Goal: Information Seeking & Learning: Check status

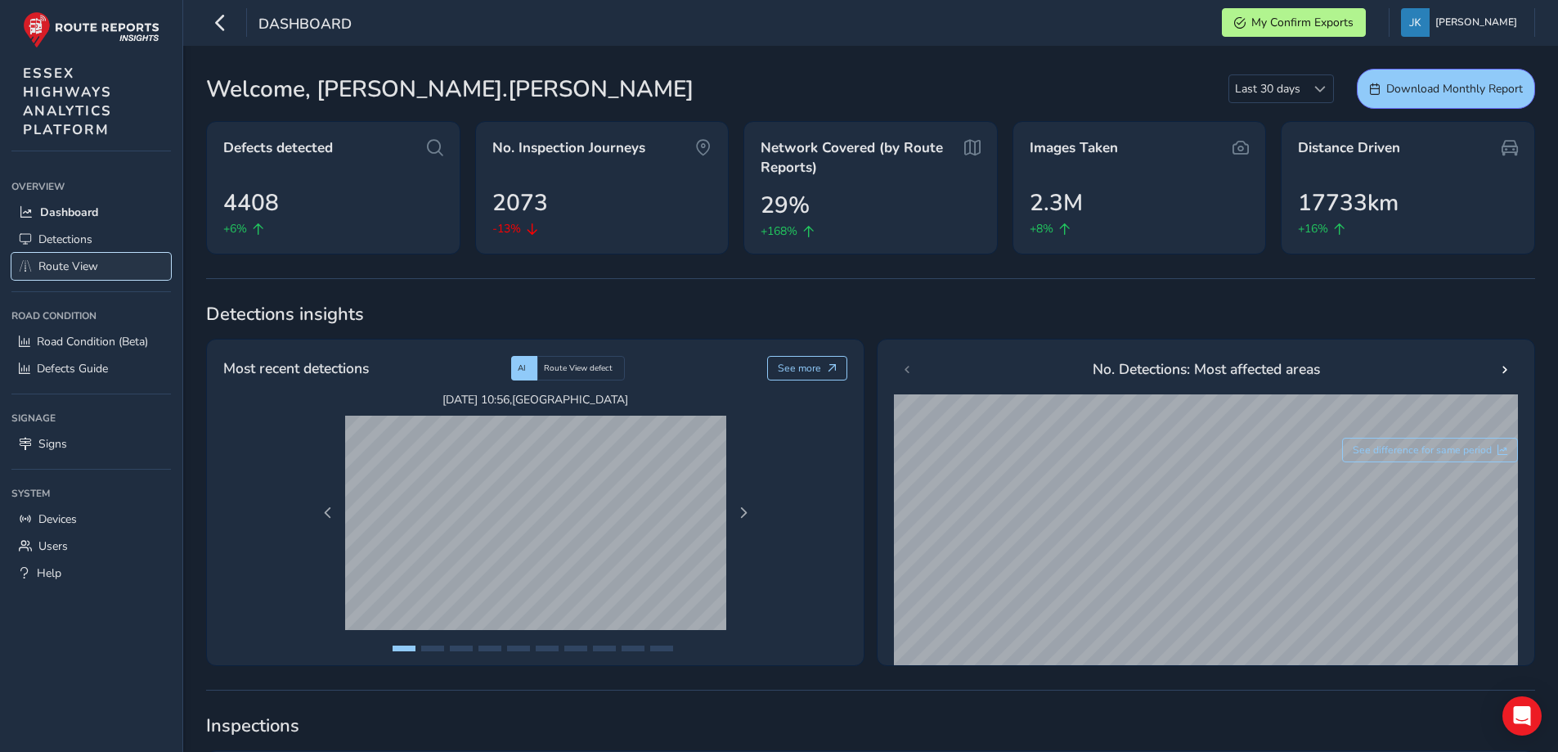
click at [61, 265] on span "Route View" at bounding box center [68, 266] width 60 height 16
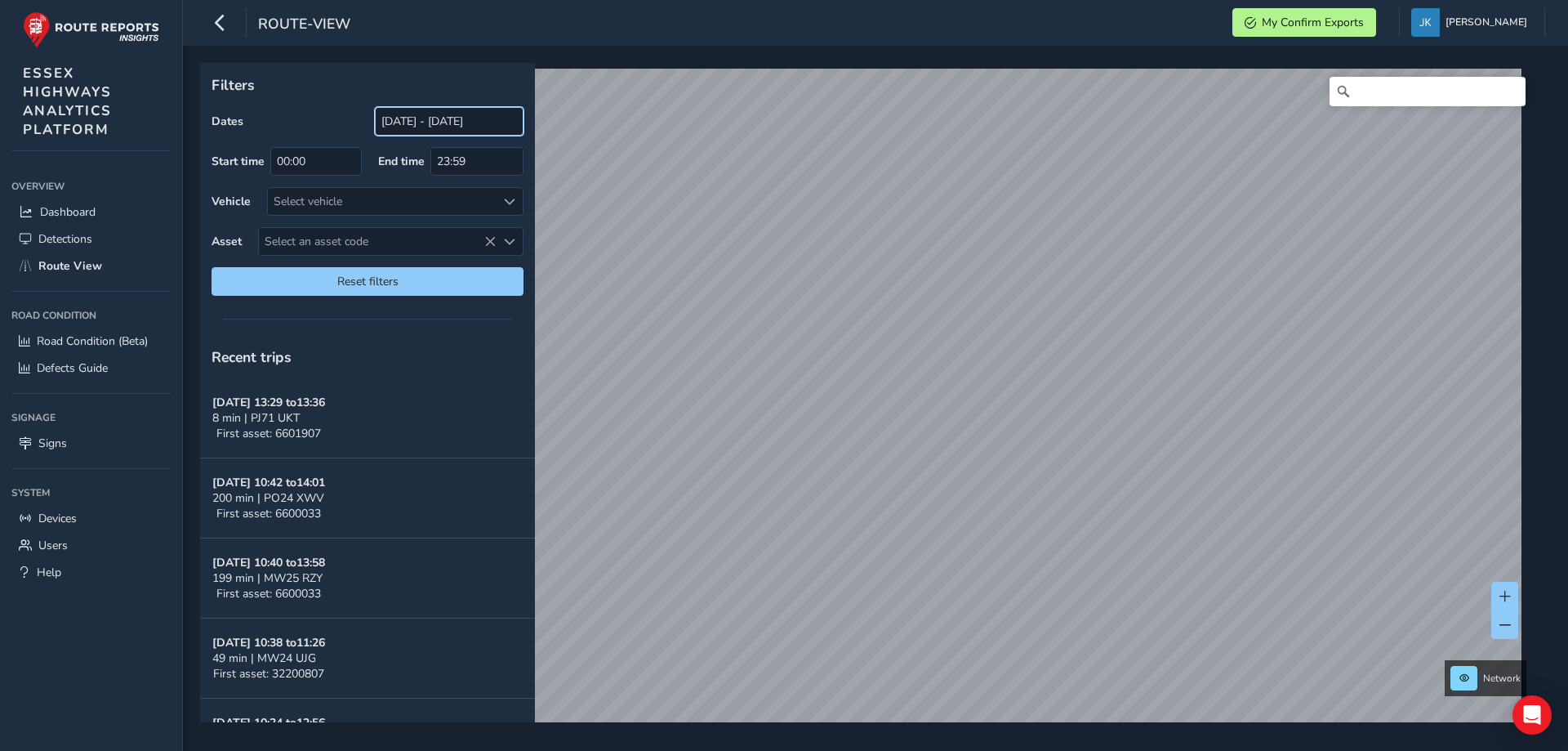
click at [397, 122] on input "[DATE] - [DATE]" at bounding box center [448, 121] width 149 height 29
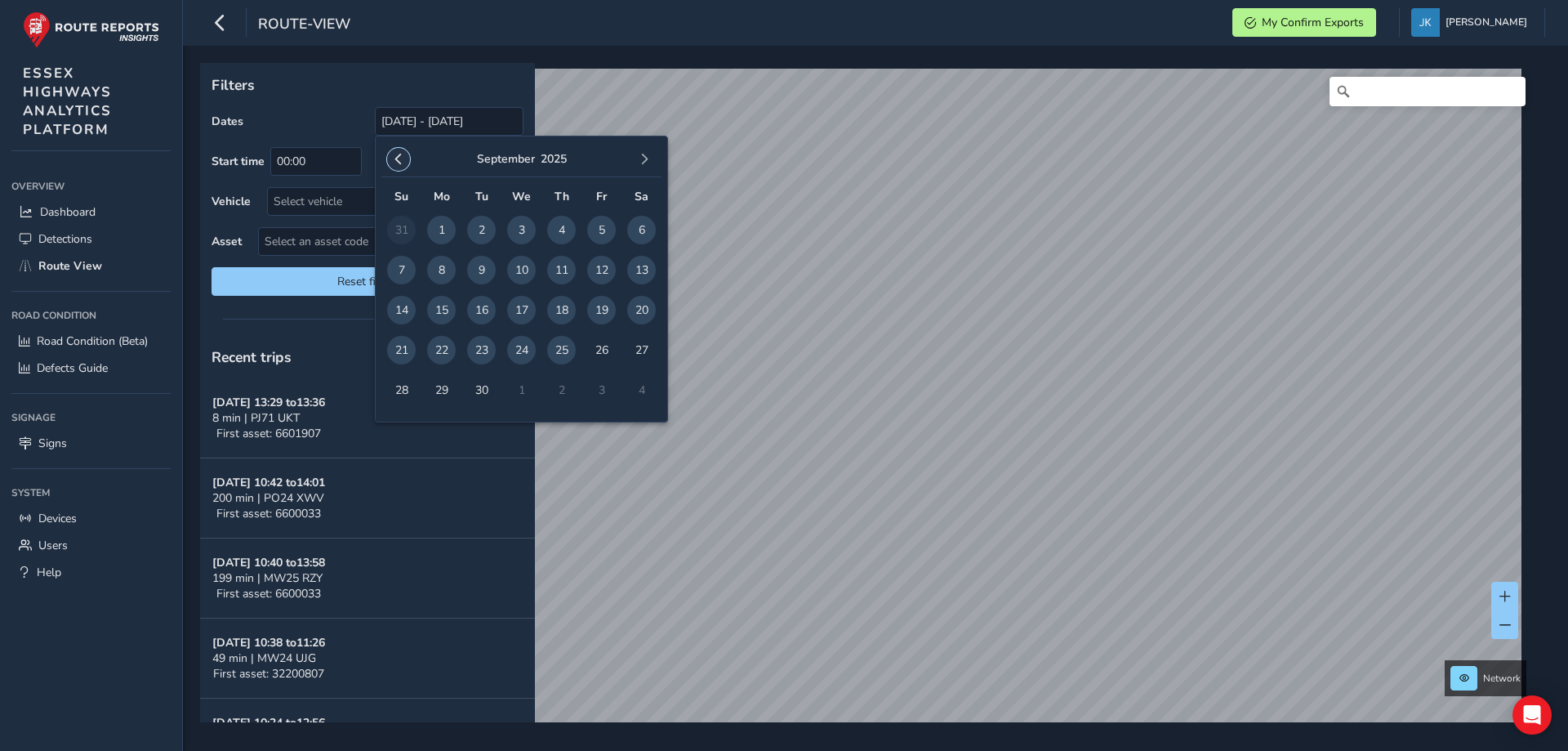
click at [401, 159] on span "button" at bounding box center [397, 159] width 11 height 11
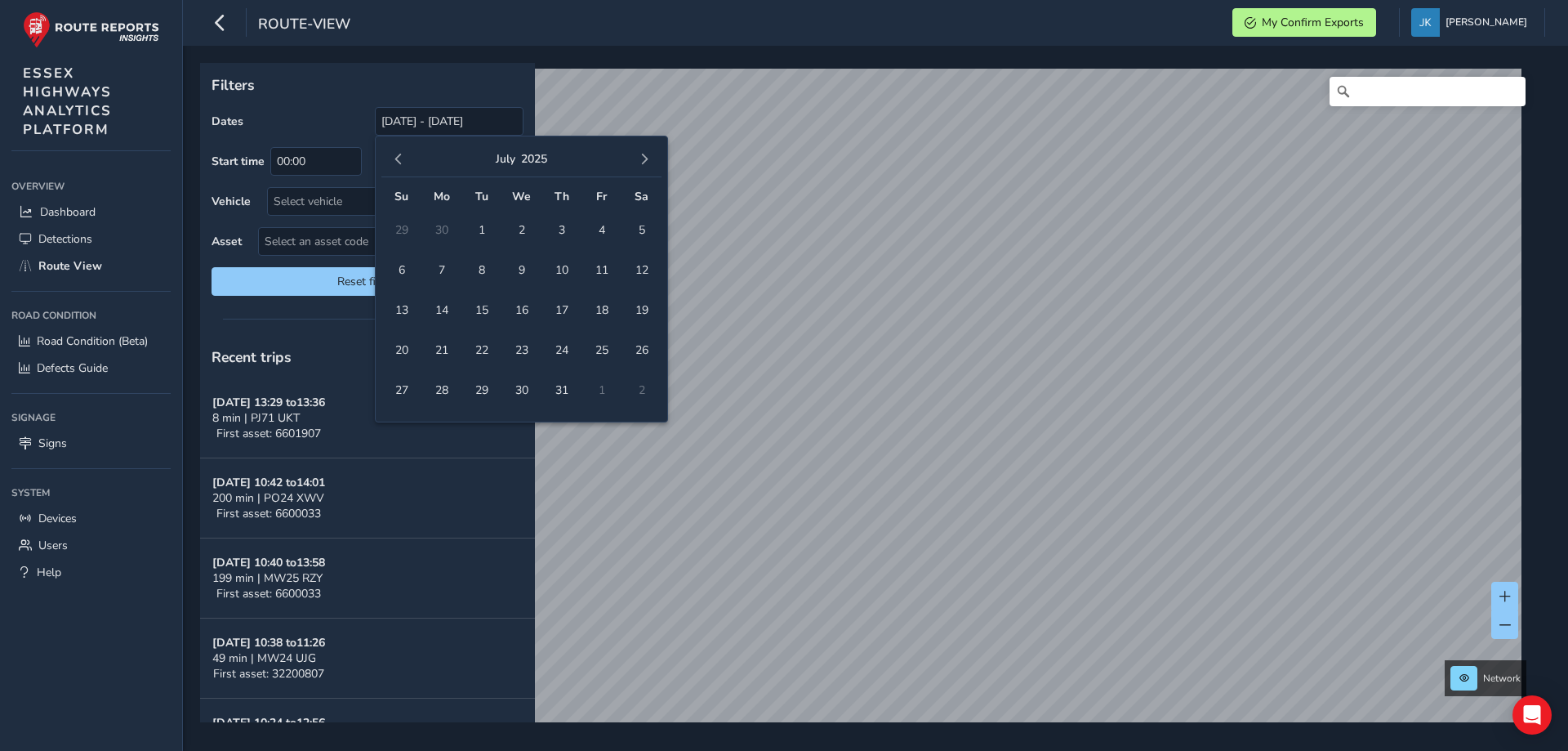
click at [401, 159] on span "button" at bounding box center [397, 159] width 11 height 11
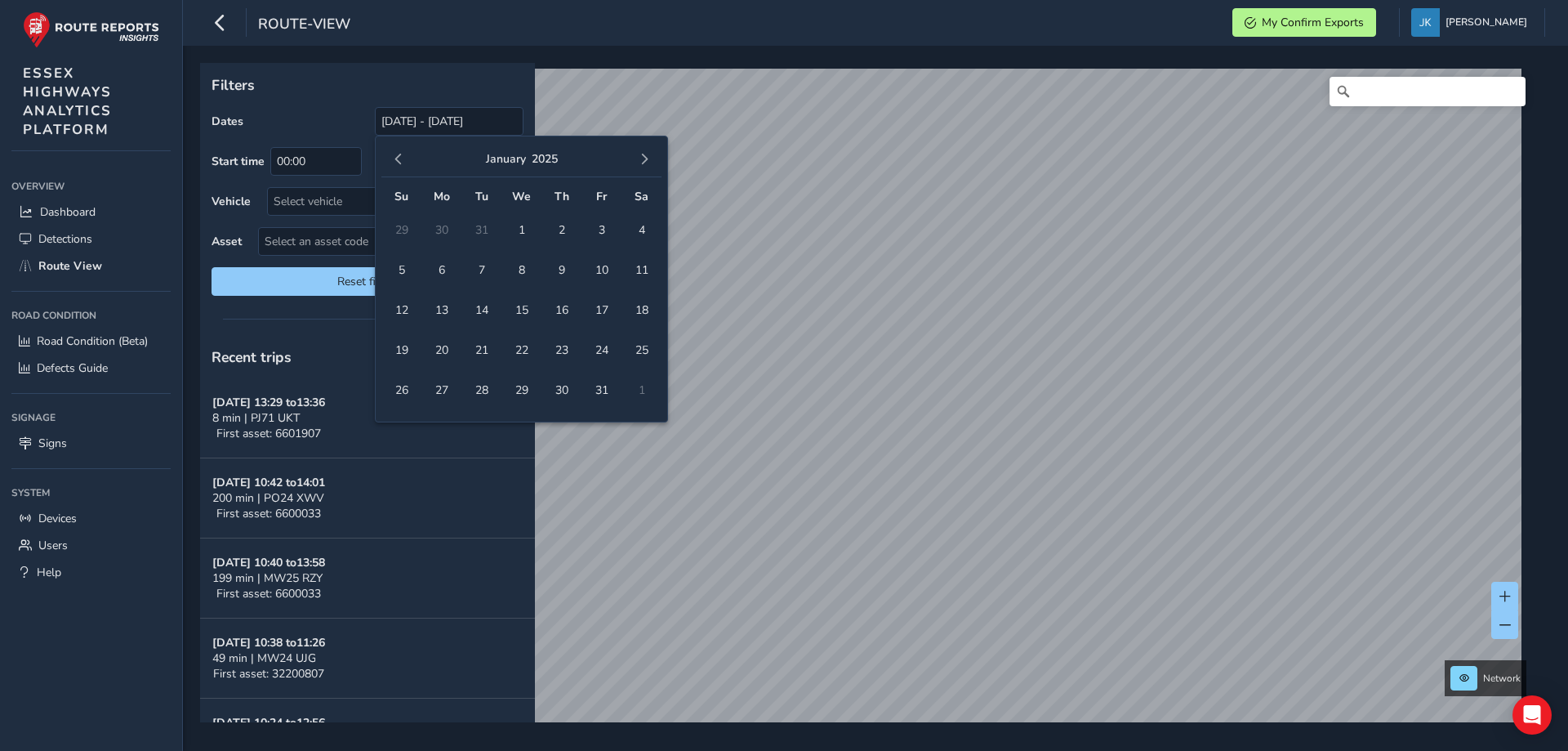
click at [401, 159] on span "button" at bounding box center [397, 159] width 11 height 11
click at [603, 228] on span "1" at bounding box center [601, 230] width 29 height 29
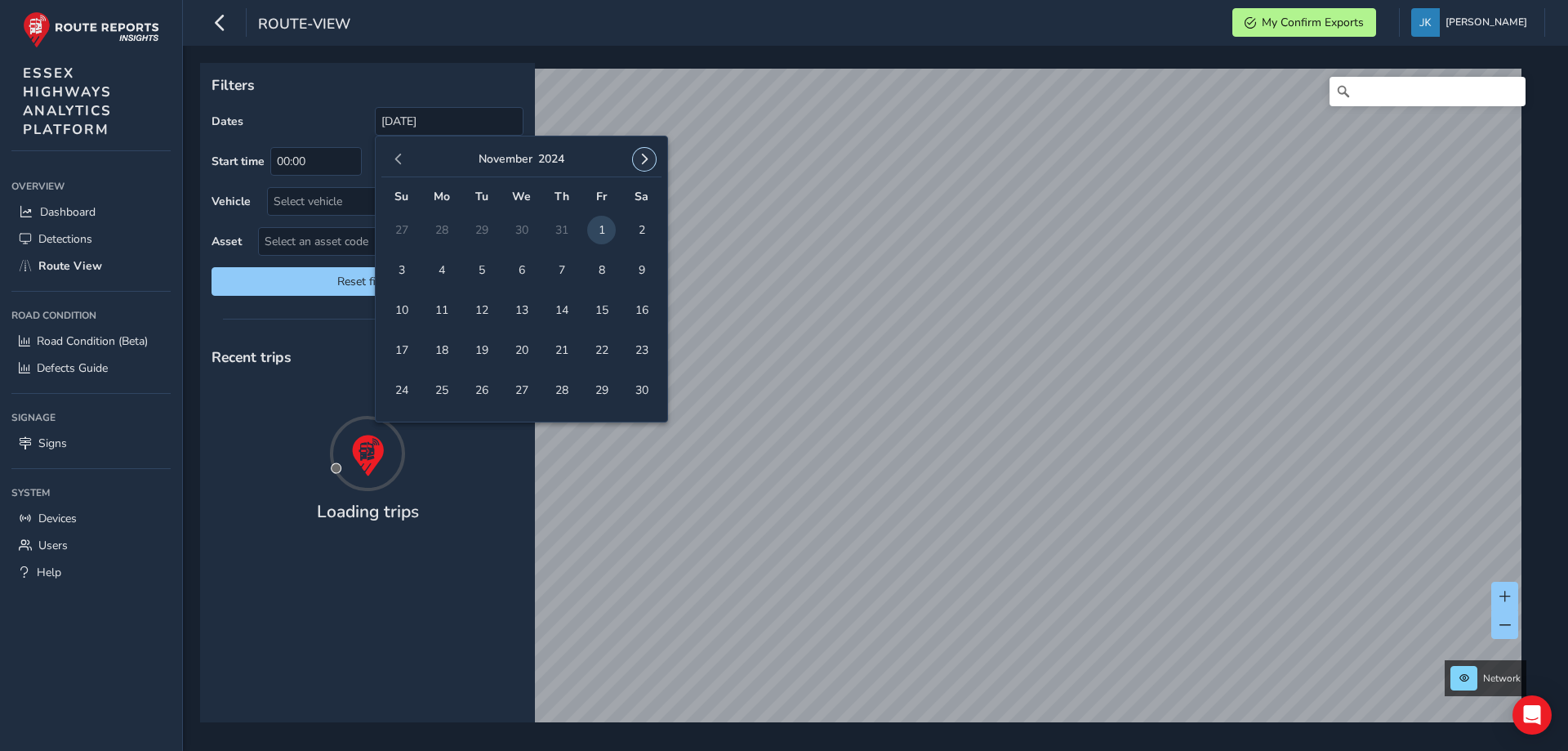
click at [644, 160] on span "button" at bounding box center [644, 159] width 11 height 11
click at [644, 159] on span "button" at bounding box center [644, 159] width 11 height 11
click at [505, 157] on button "April" at bounding box center [505, 159] width 25 height 16
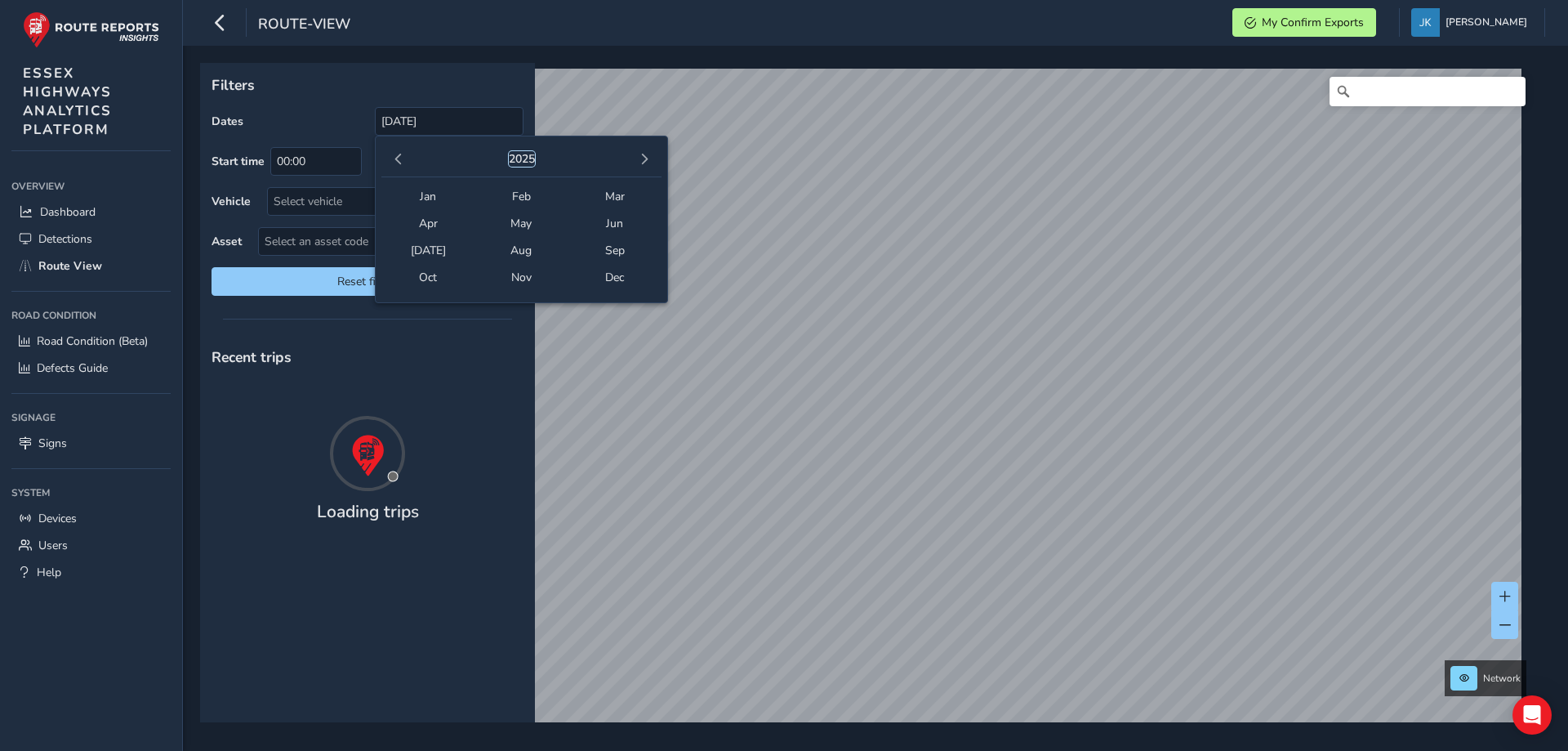
click at [518, 154] on button "2025" at bounding box center [522, 159] width 26 height 16
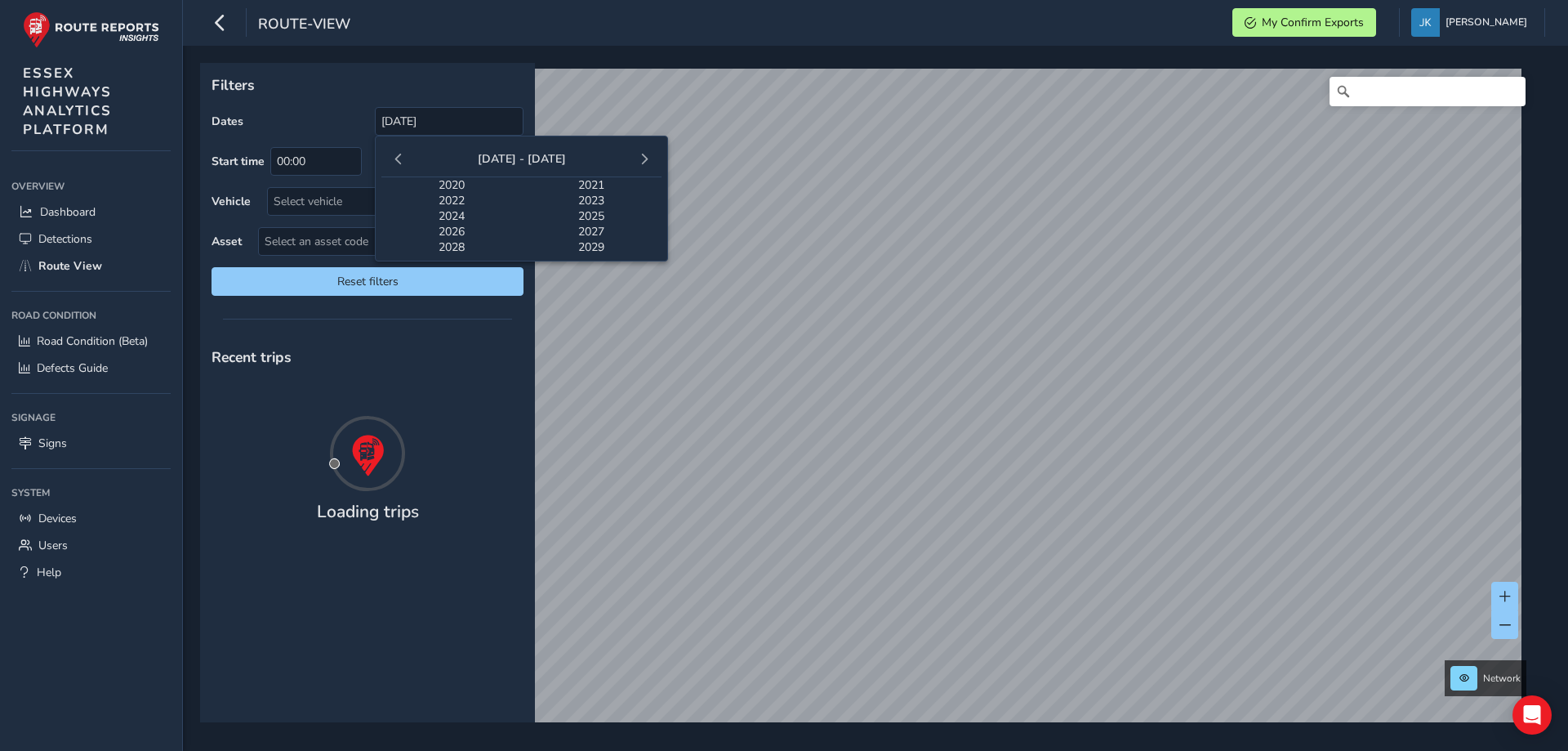
click at [536, 157] on span "[DATE] - [DATE]" at bounding box center [522, 159] width 88 height 16
click at [583, 218] on span "2025" at bounding box center [592, 217] width 141 height 16
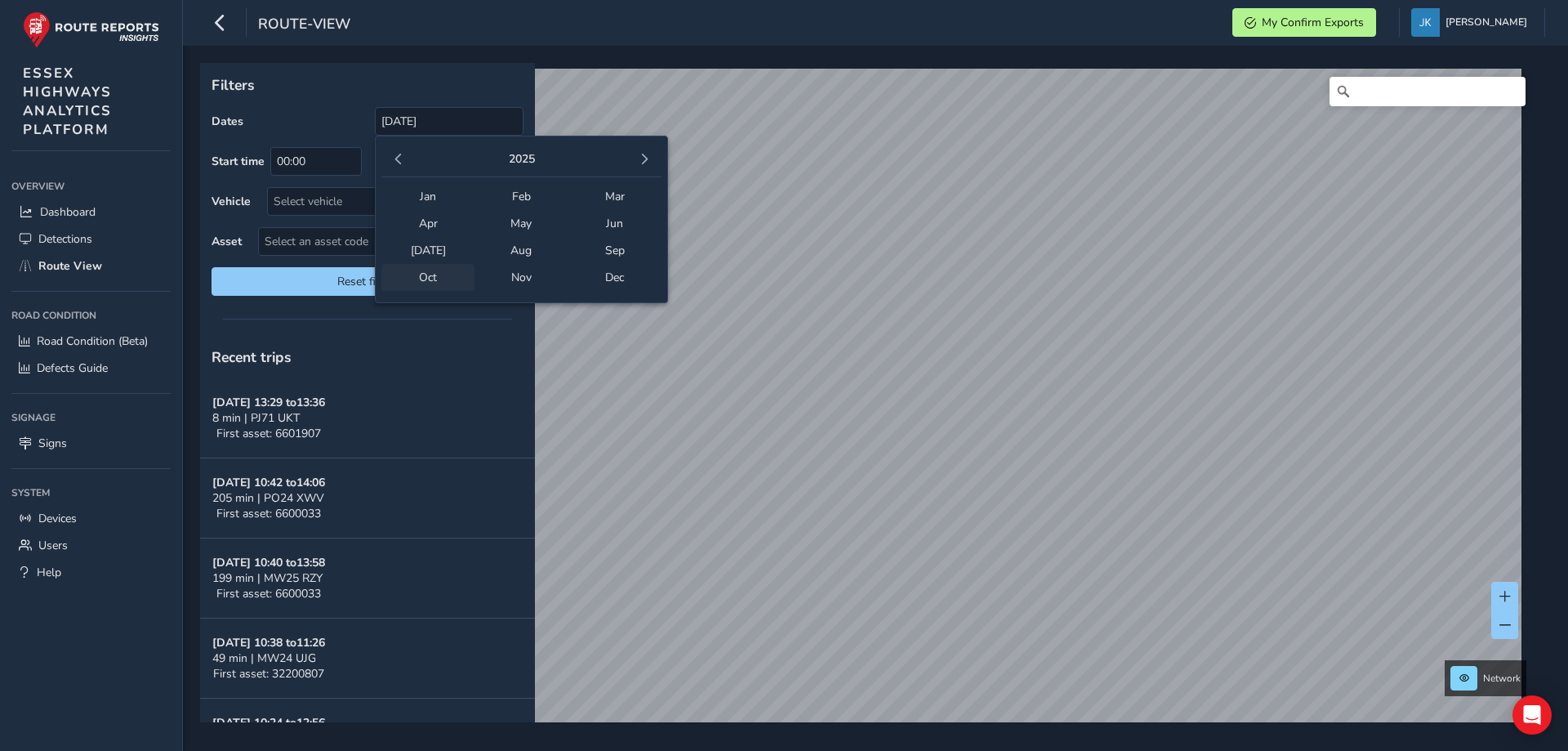
click at [427, 274] on span "Oct" at bounding box center [427, 277] width 93 height 27
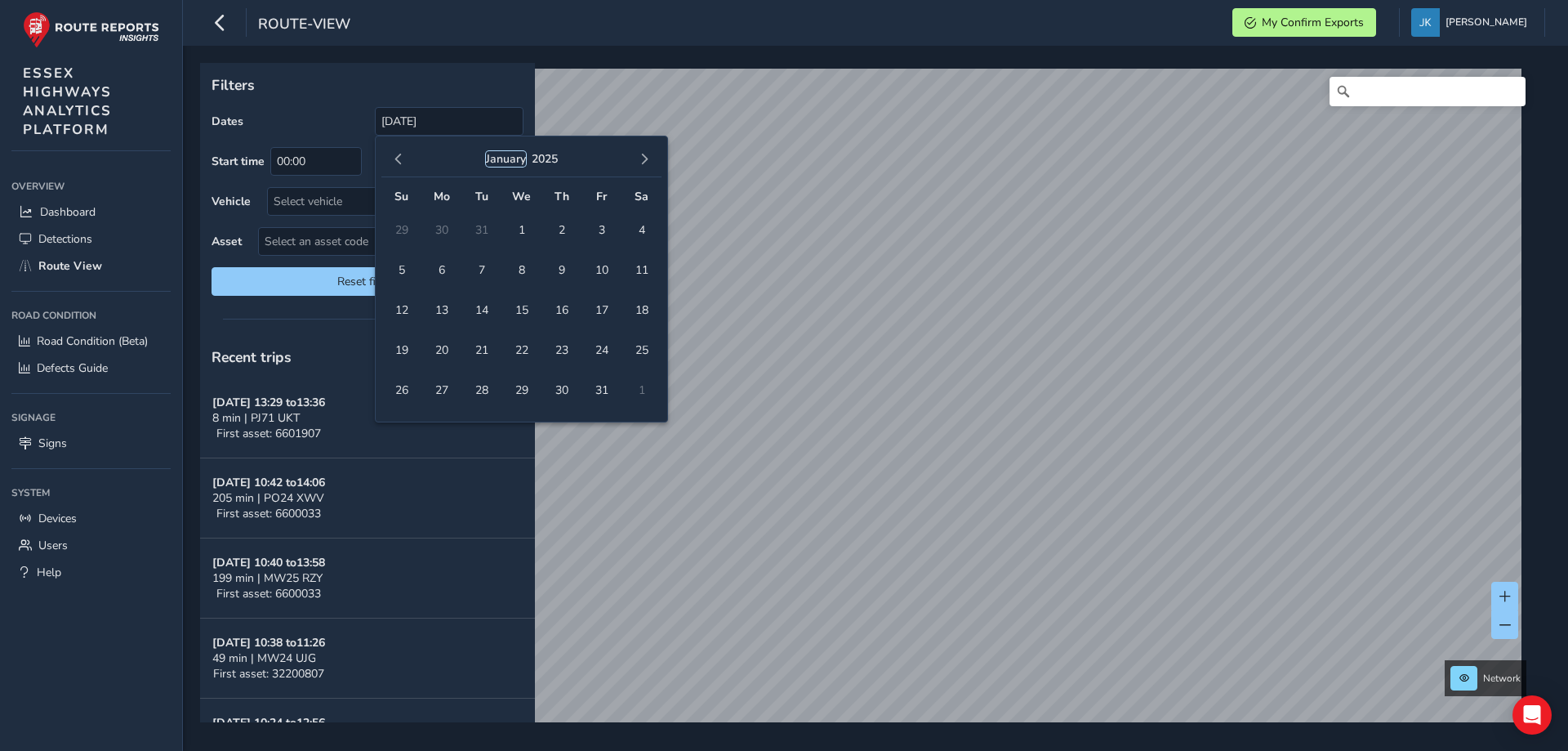
click at [505, 160] on button "January" at bounding box center [506, 159] width 40 height 16
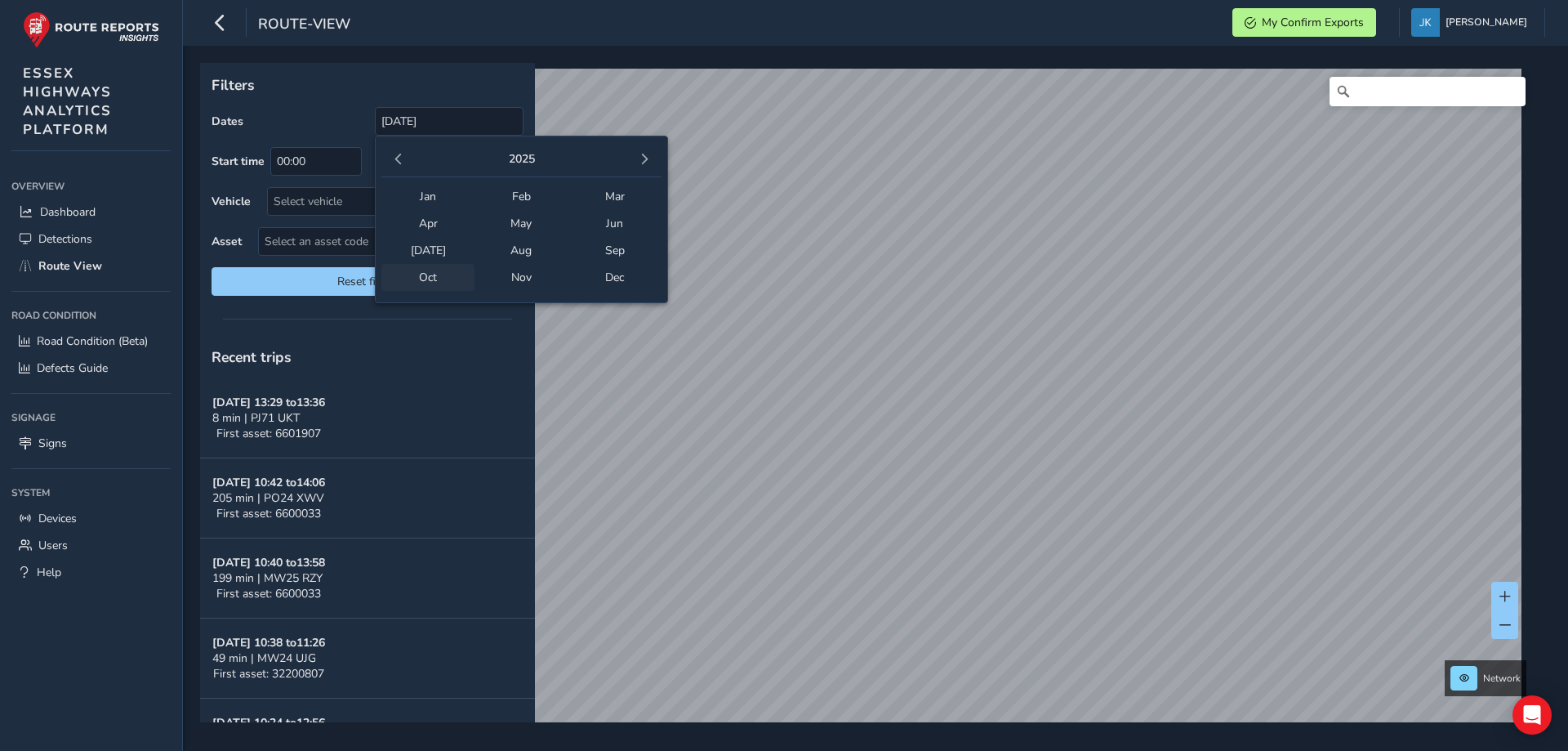
click at [426, 276] on span "Oct" at bounding box center [427, 277] width 93 height 27
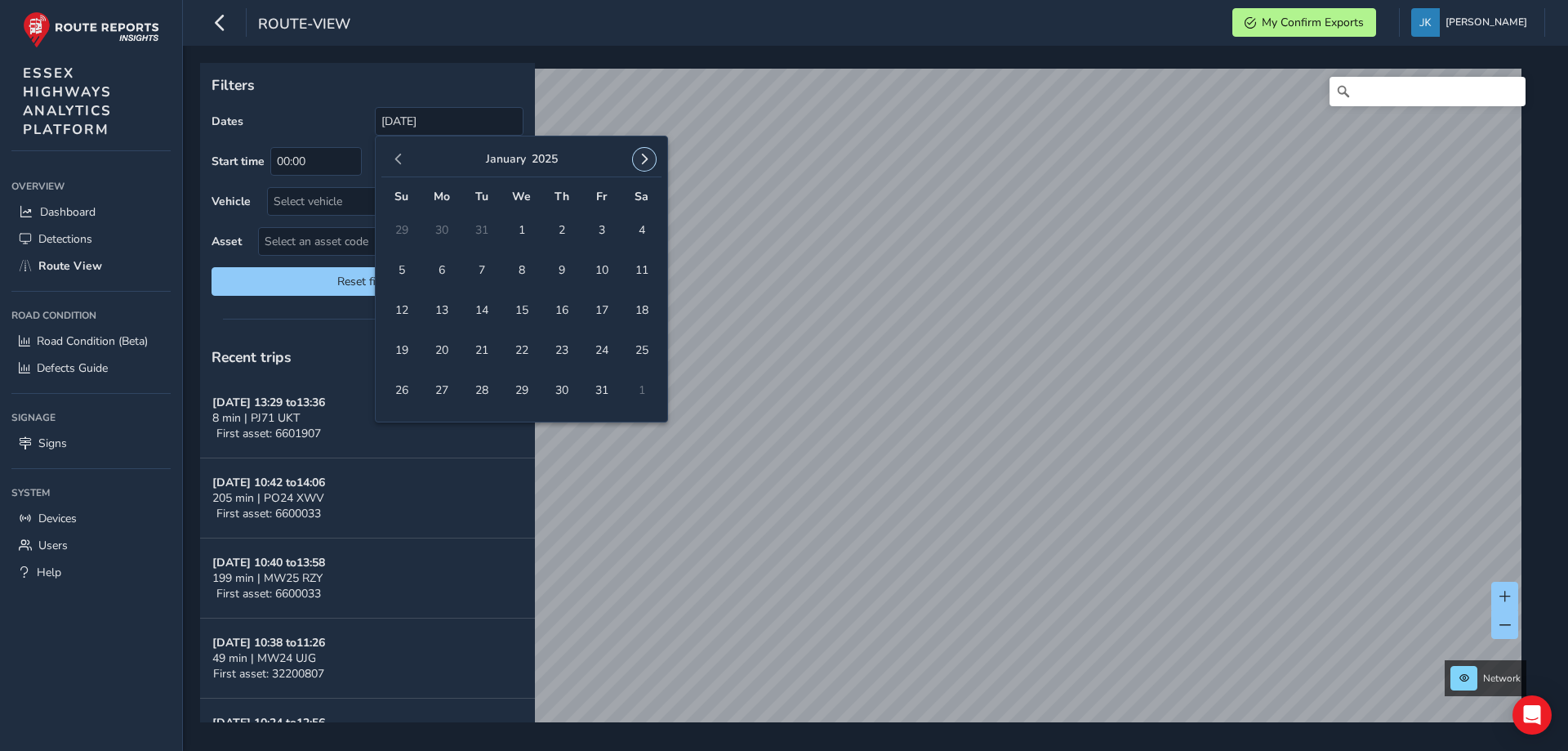
click at [646, 164] on span "button" at bounding box center [644, 159] width 11 height 11
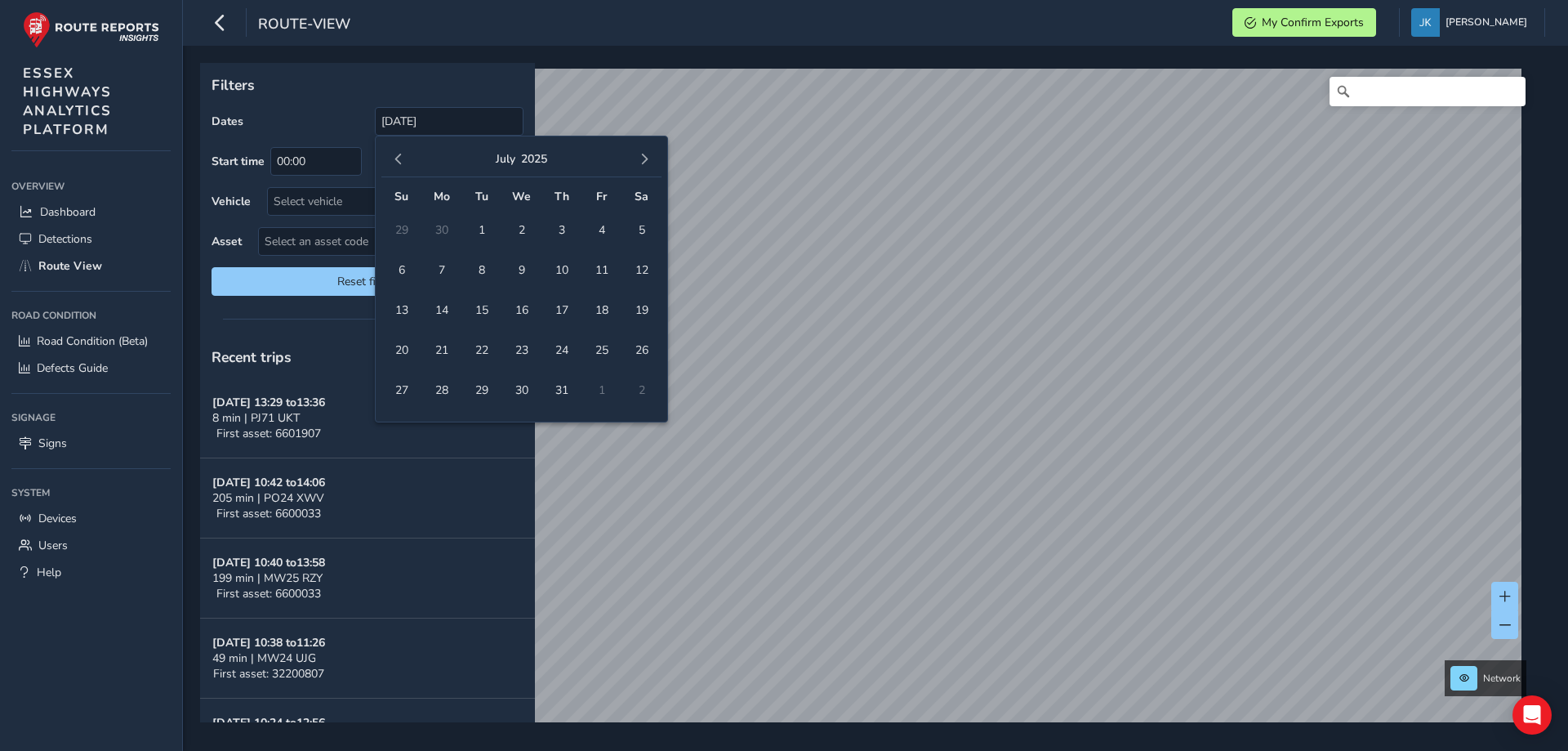
click at [646, 164] on span "button" at bounding box center [644, 159] width 11 height 11
click at [517, 228] on span "1" at bounding box center [521, 230] width 29 height 29
type input "[DATE] - [DATE]"
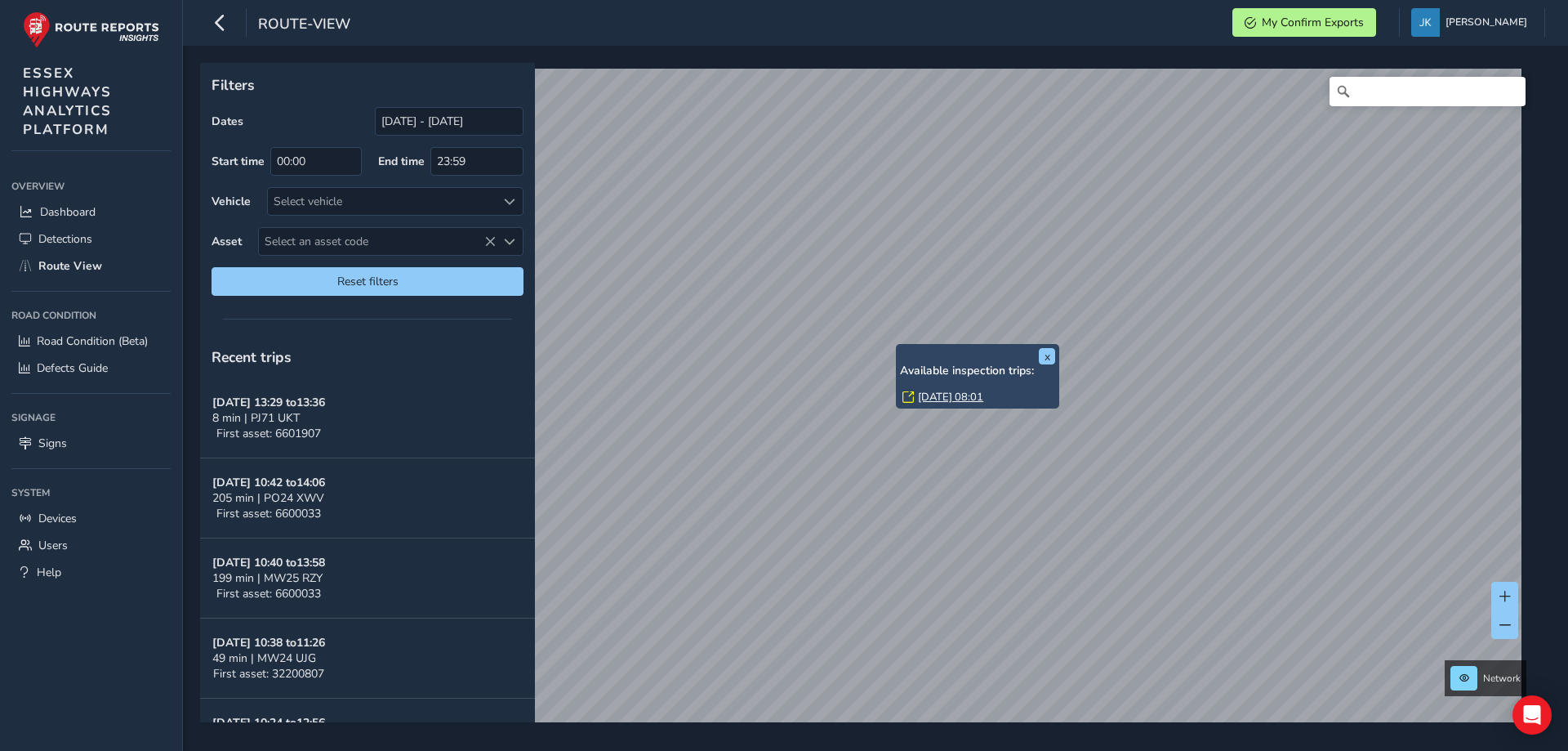
click at [941, 397] on link "[DATE] 08:01" at bounding box center [950, 396] width 65 height 15
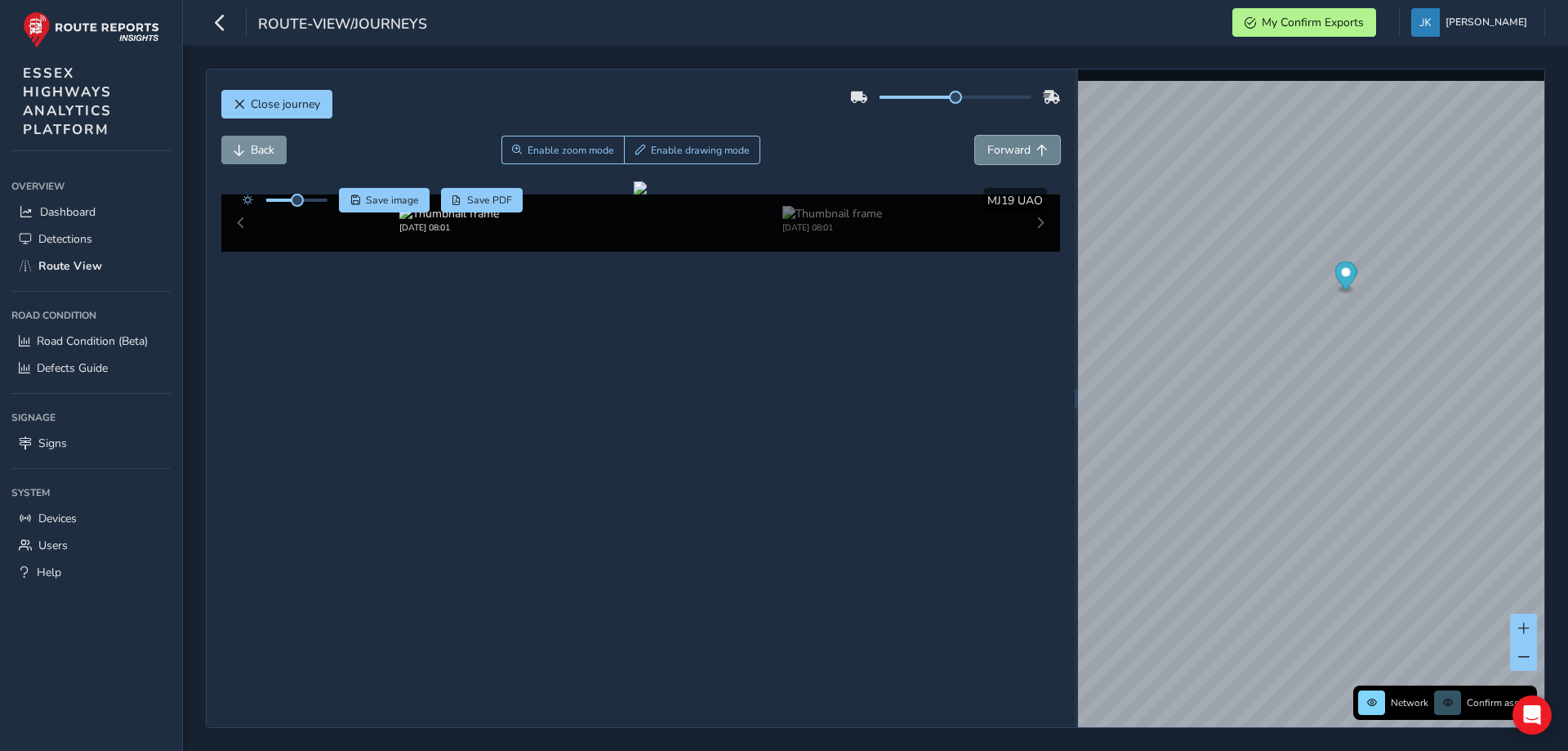
click at [988, 155] on span "Forward" at bounding box center [1009, 150] width 43 height 16
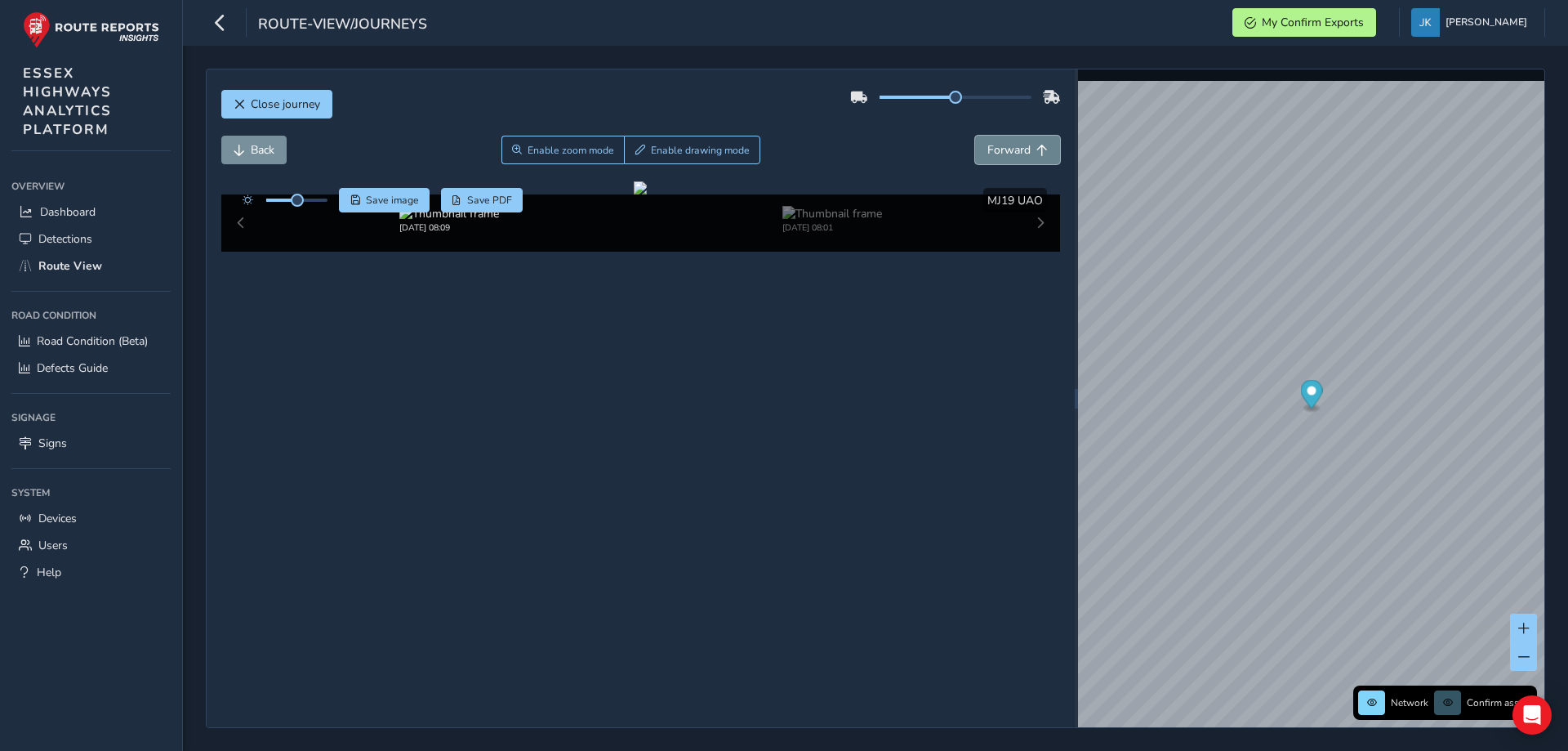
click at [988, 155] on span "Forward" at bounding box center [1009, 150] width 43 height 16
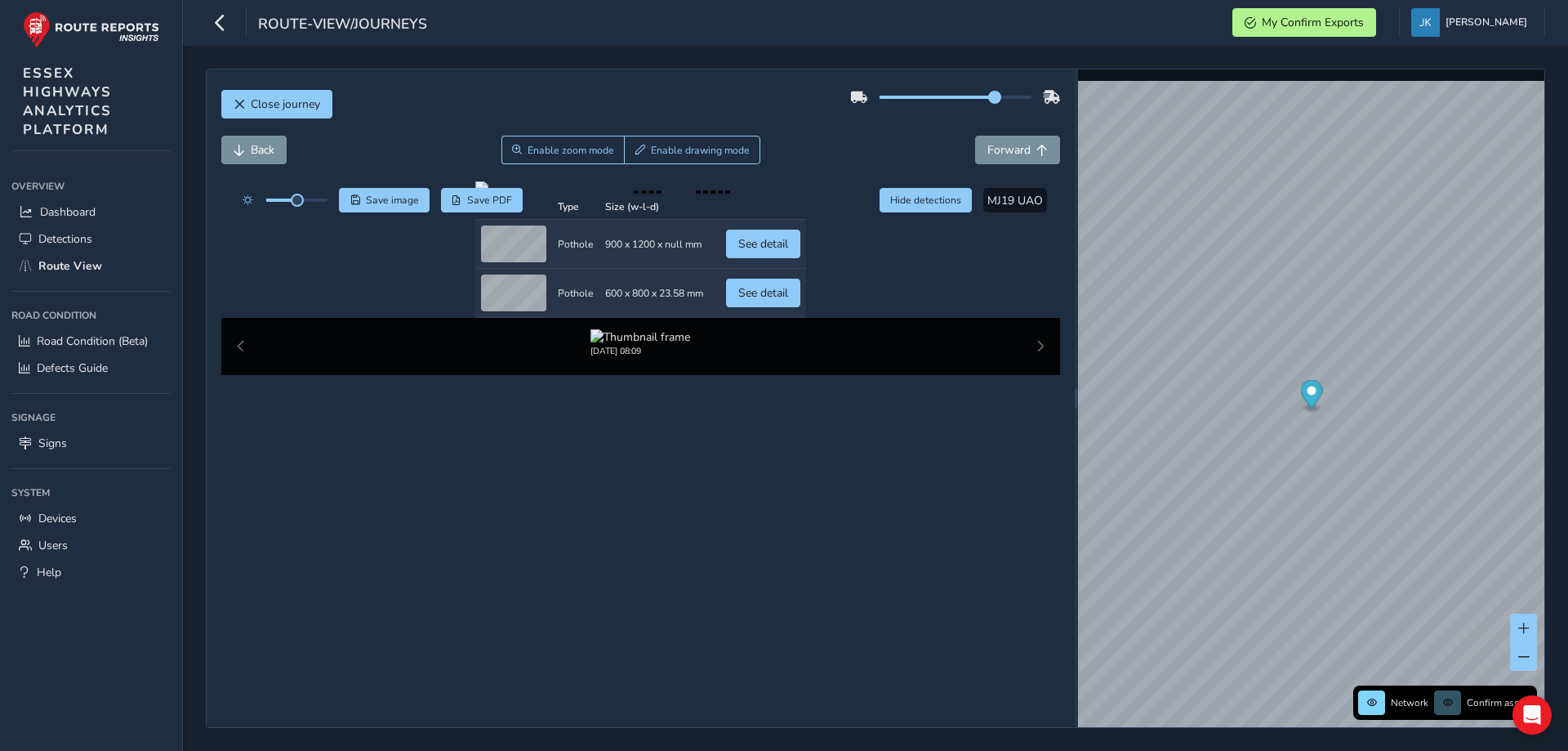
drag, startPoint x: 941, startPoint y: 98, endPoint x: 985, endPoint y: 101, distance: 44.1
click at [989, 101] on span at bounding box center [995, 97] width 13 height 13
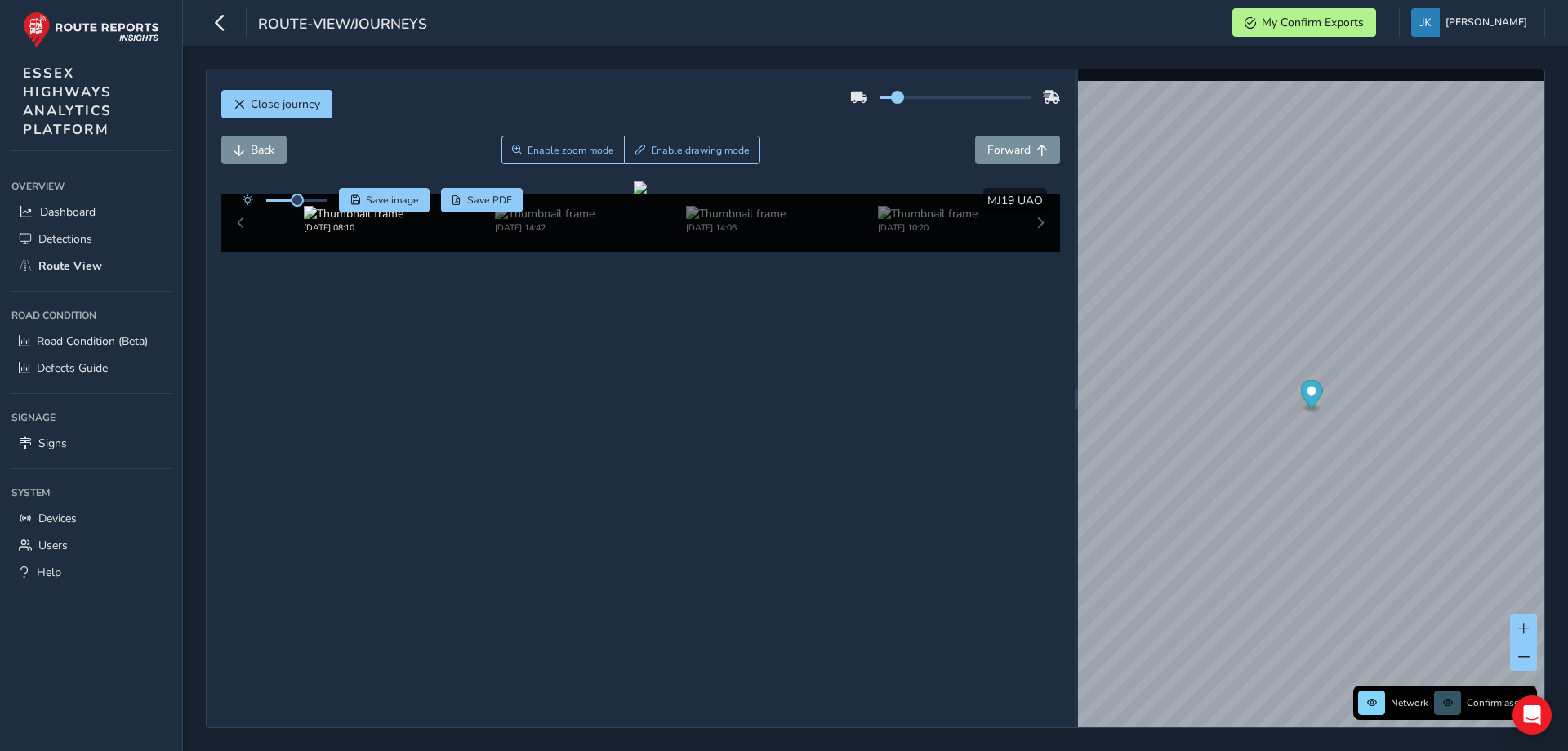
drag, startPoint x: 990, startPoint y: 100, endPoint x: 886, endPoint y: 92, distance: 104.3
click at [891, 92] on span at bounding box center [897, 97] width 13 height 13
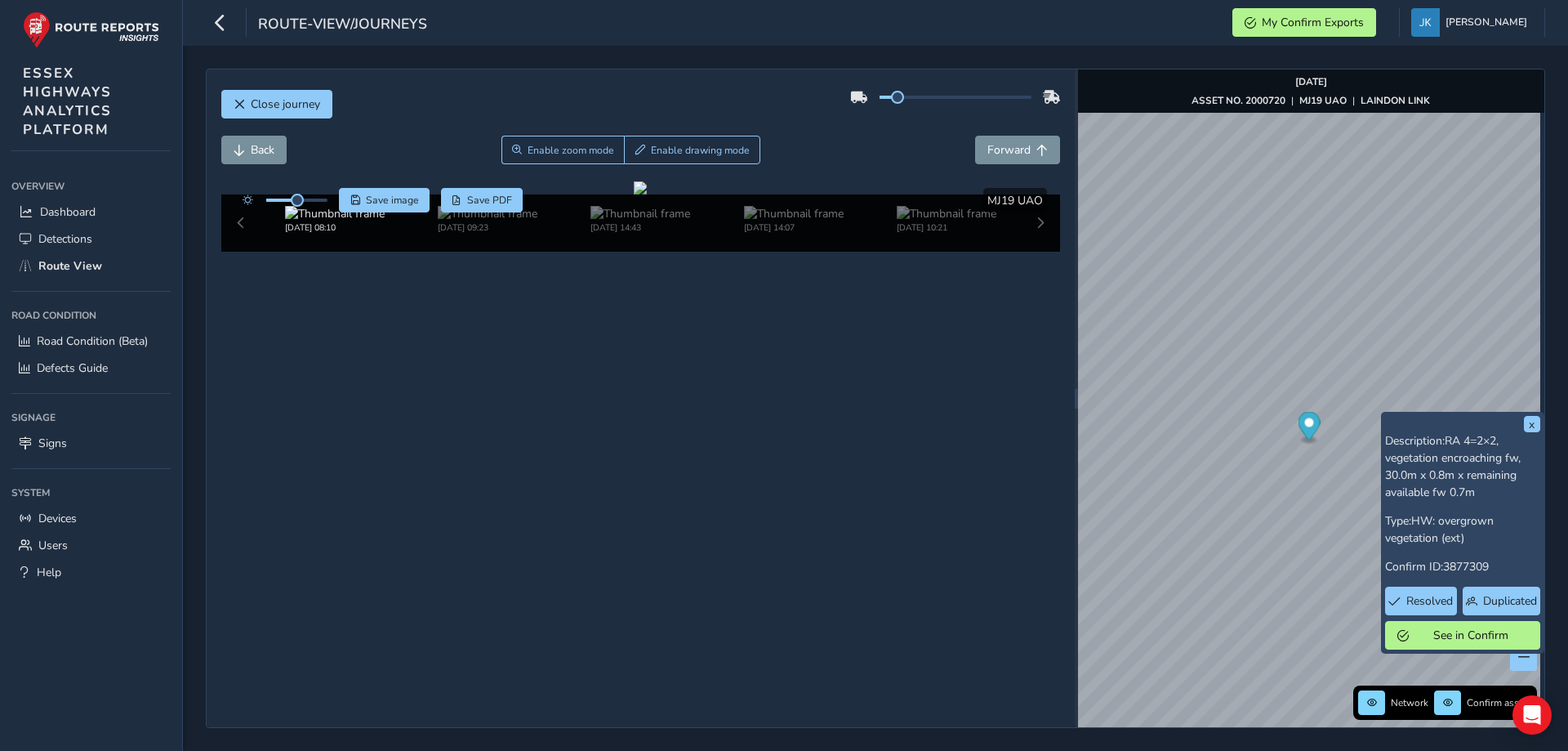
scroll to position [21, 0]
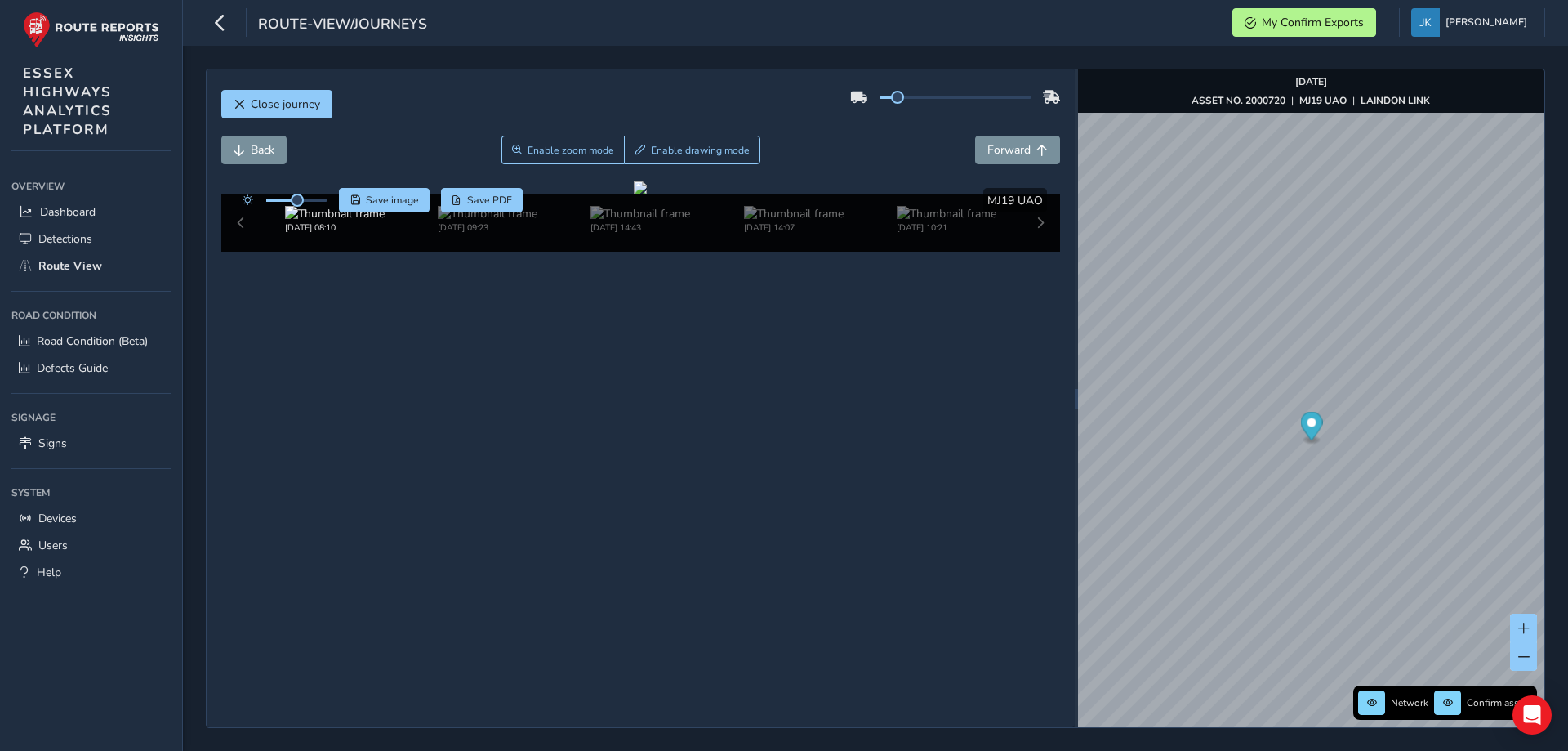
click at [1026, 252] on div "[DATE] 08:10 [DATE] 09:23 [DATE] 14:43 [DATE] 14:07 [DATE] 10:21" at bounding box center [641, 223] width 840 height 57
click at [924, 222] on img at bounding box center [947, 214] width 100 height 16
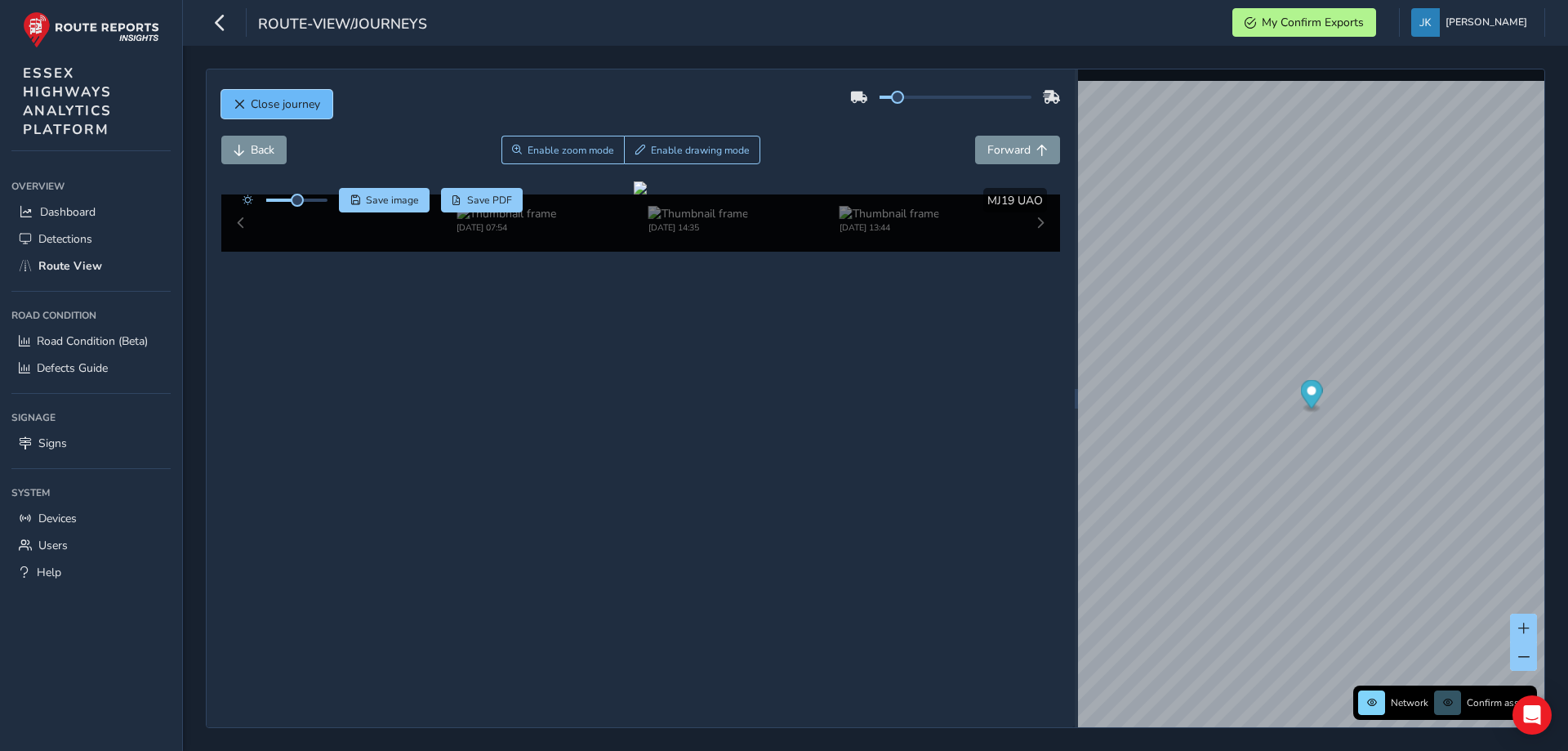
click at [294, 105] on span "Close journey" at bounding box center [286, 105] width 70 height 16
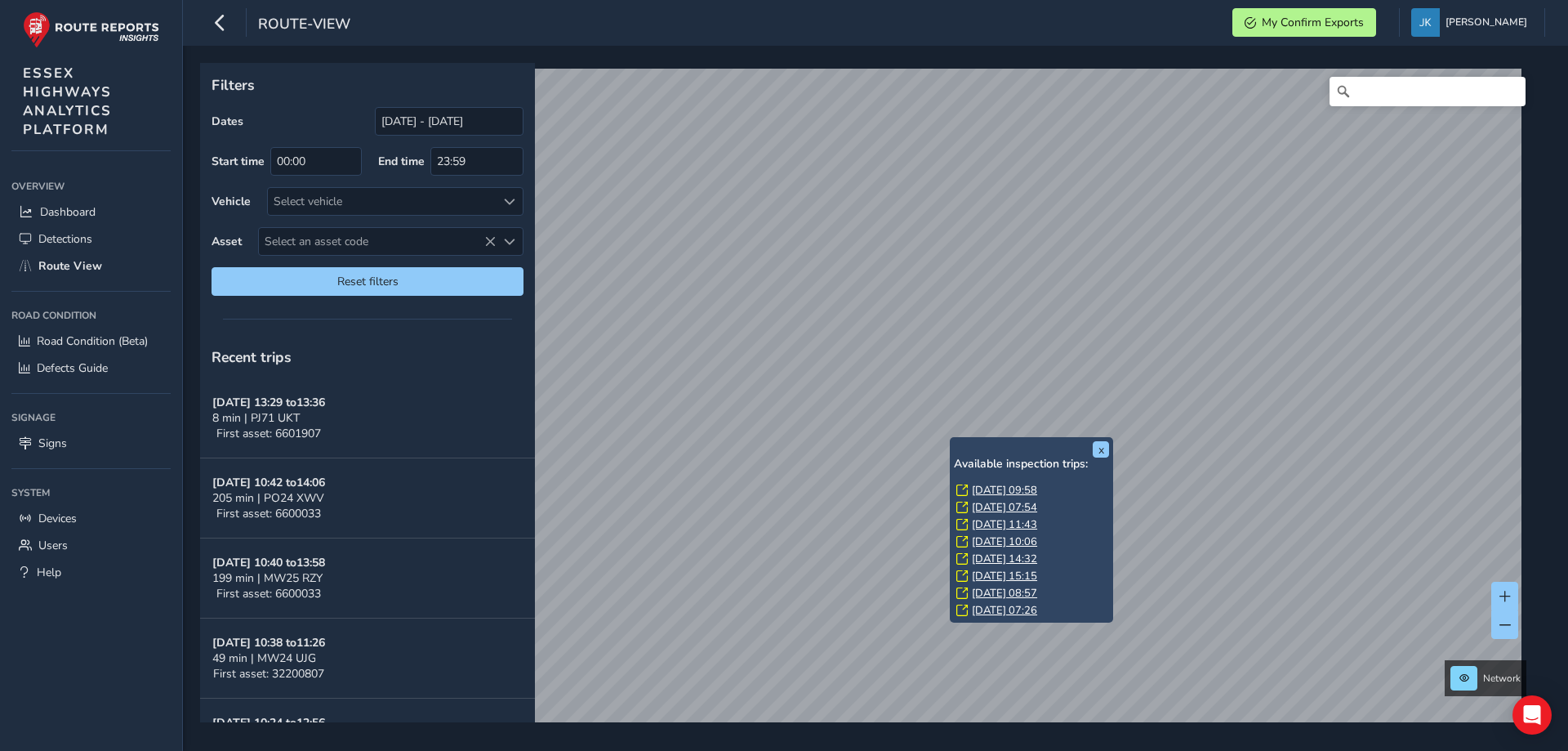
click at [1008, 492] on link "[DATE] 09:58" at bounding box center [1004, 489] width 65 height 15
